Goal: Information Seeking & Learning: Learn about a topic

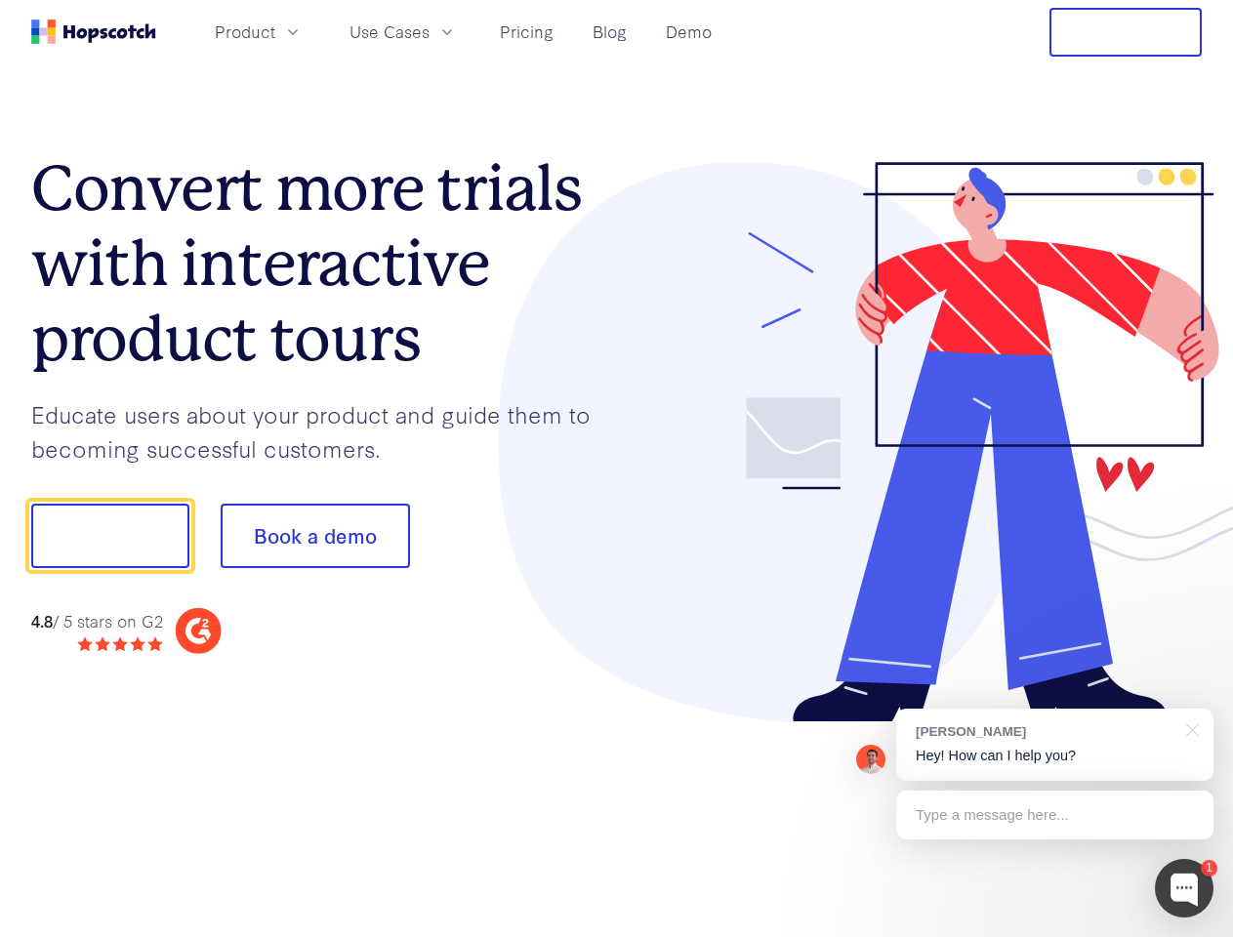
click at [617, 469] on div at bounding box center [910, 442] width 586 height 561
click at [275, 31] on span "Product" at bounding box center [245, 32] width 61 height 24
click at [430, 31] on span "Use Cases" at bounding box center [390, 32] width 80 height 24
click at [1126, 32] on button "Free Trial" at bounding box center [1126, 32] width 152 height 49
click at [109, 536] on button "Show me!" at bounding box center [110, 536] width 158 height 64
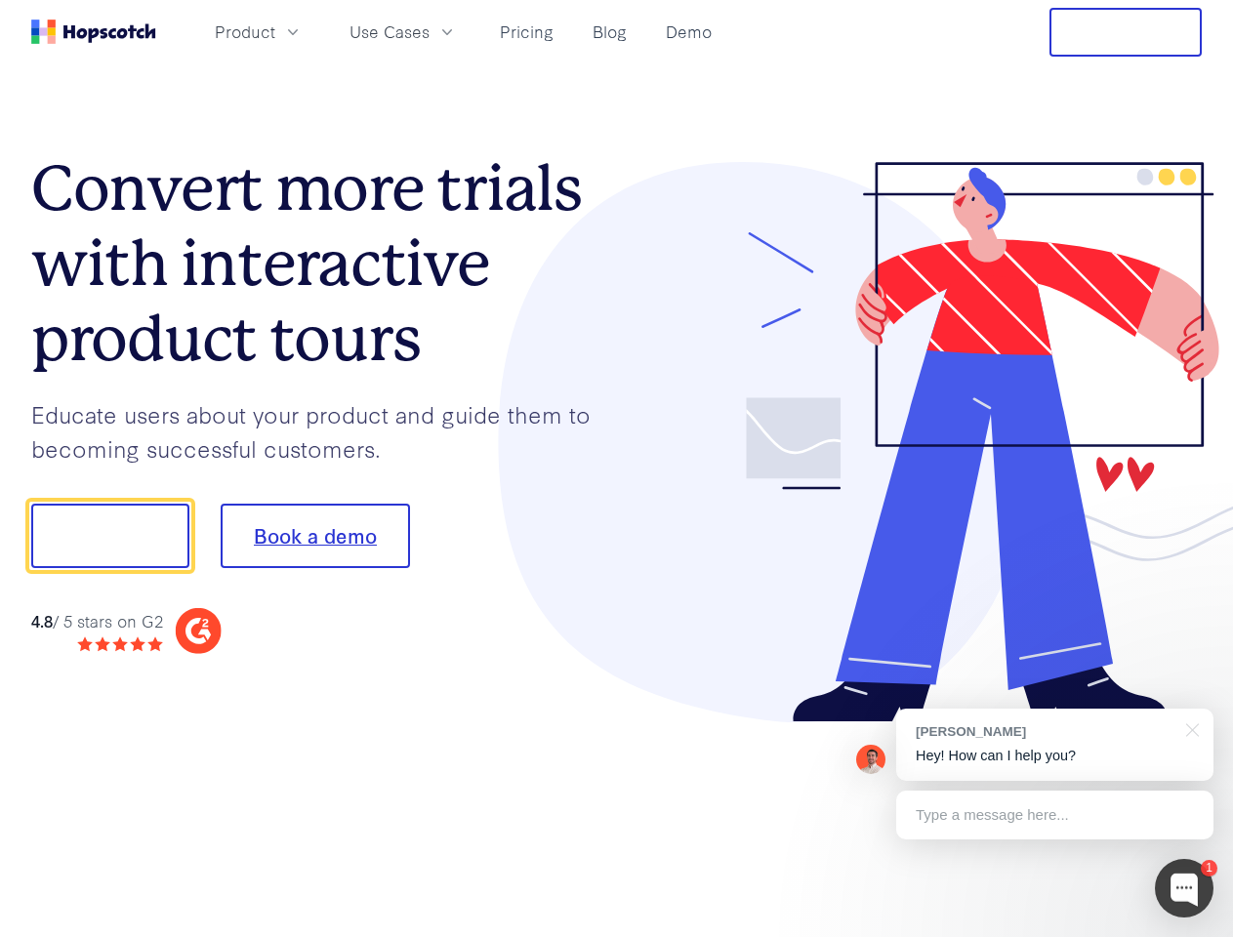
click at [314, 536] on button "Book a demo" at bounding box center [315, 536] width 189 height 64
click at [1184, 889] on div at bounding box center [1184, 888] width 59 height 59
click at [1055, 745] on div "[PERSON_NAME] Hey! How can I help you?" at bounding box center [1054, 745] width 317 height 72
click at [1189, 936] on div "1 [PERSON_NAME] Hey! How can I help you? Type a message here... Free live chat …" at bounding box center [616, 937] width 1233 height 0
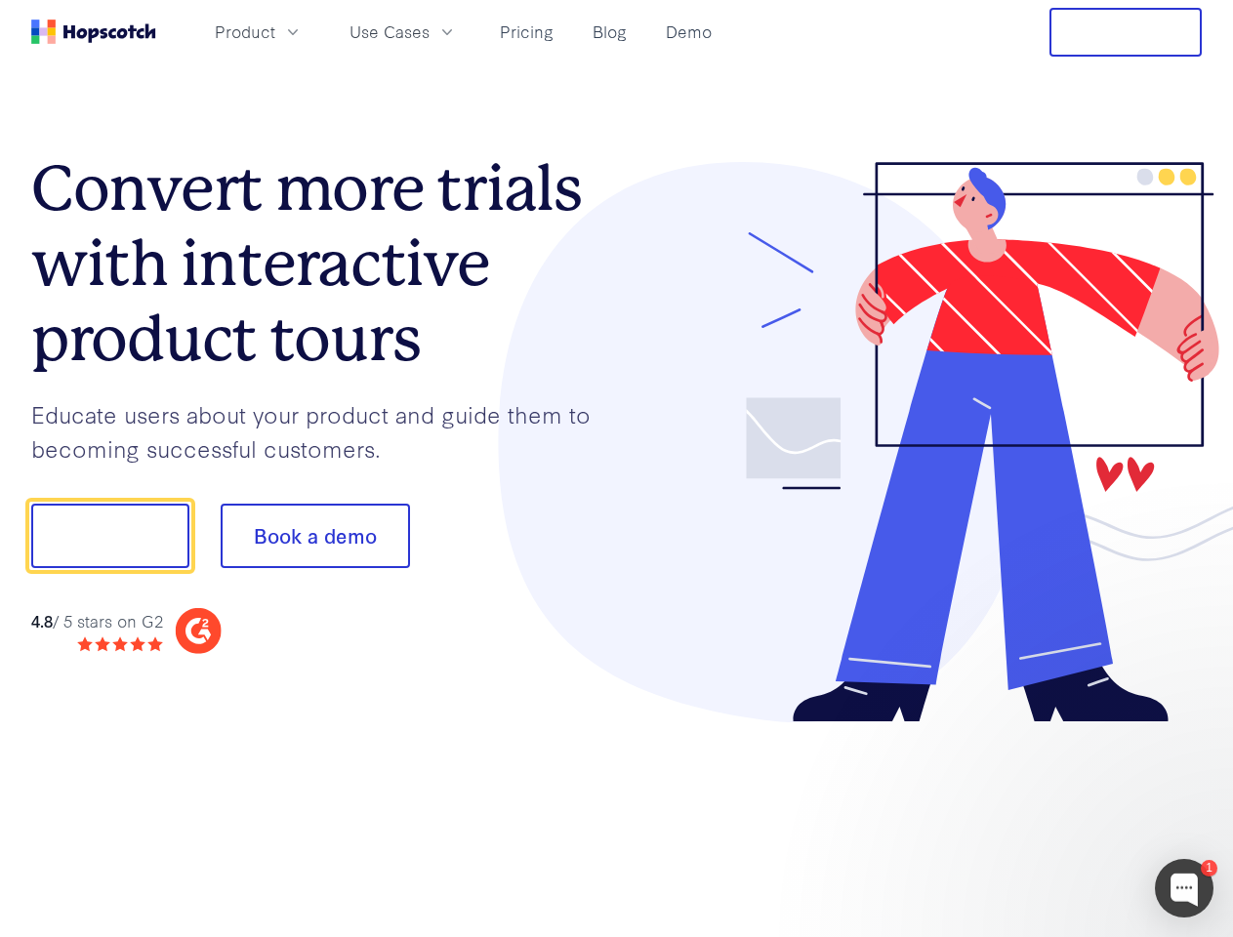
click at [1055, 815] on div at bounding box center [1031, 665] width 366 height 390
